Goal: Information Seeking & Learning: Find specific fact

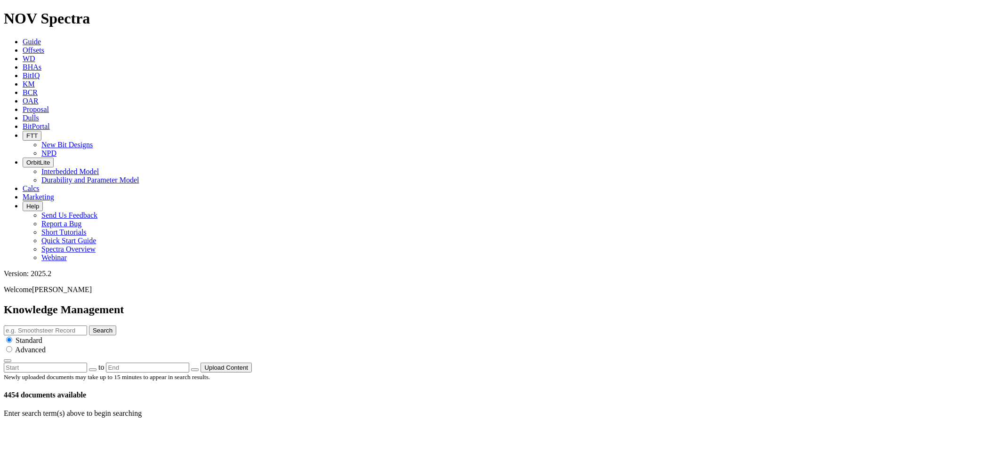
click at [87, 326] on input "text" at bounding box center [45, 331] width 83 height 10
type input "[GEOGRAPHIC_DATA]"
click at [93, 370] on icon "button" at bounding box center [93, 370] width 0 height 0
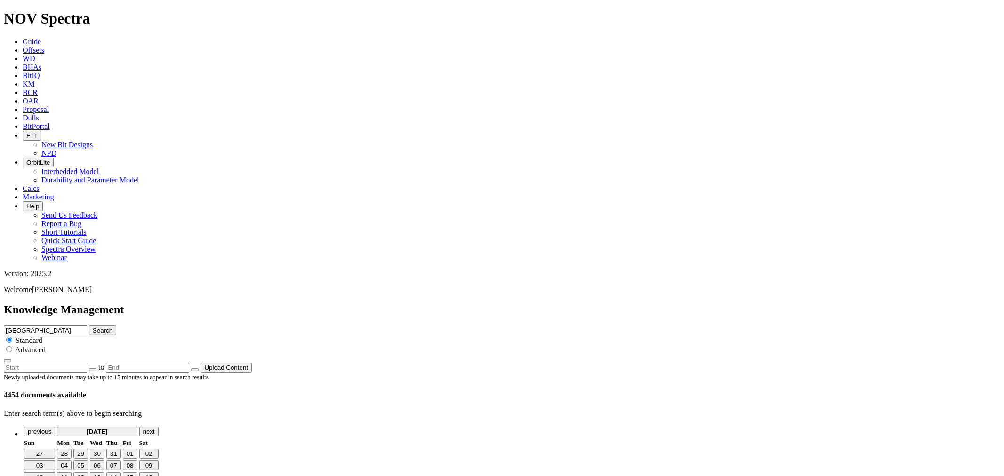
click at [137, 449] on button "01" at bounding box center [130, 454] width 15 height 10
type input "[DATE]"
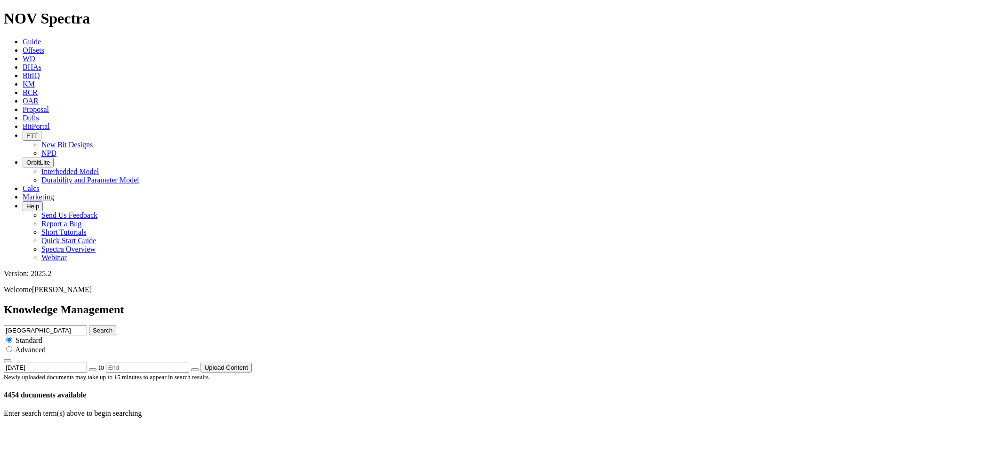
click at [116, 326] on button "Search" at bounding box center [102, 331] width 27 height 10
